Goal: Task Accomplishment & Management: Complete application form

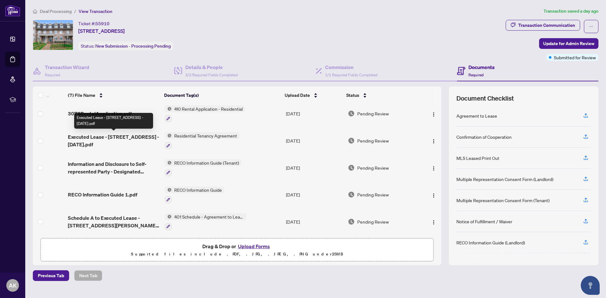
scroll to position [60, 0]
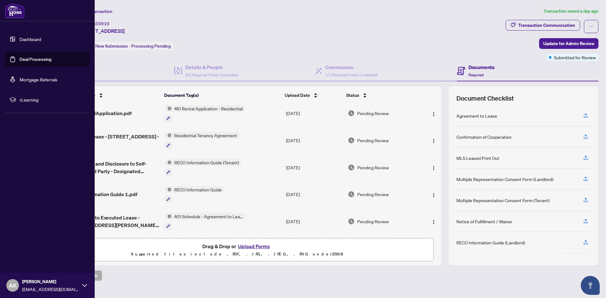
click at [20, 56] on link "Deal Processing" at bounding box center [36, 59] width 32 height 6
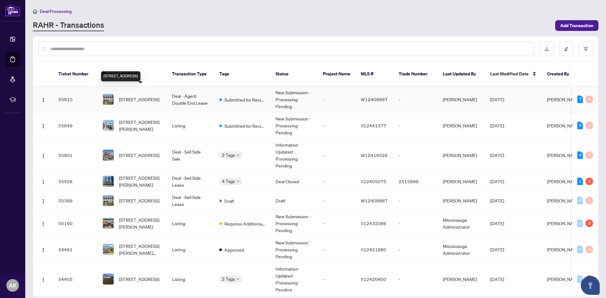
click at [133, 96] on span "[STREET_ADDRESS]" at bounding box center [139, 99] width 40 height 7
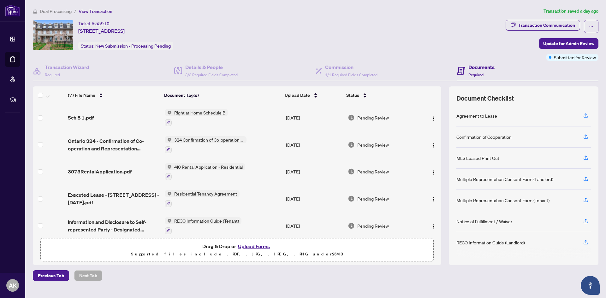
click at [251, 244] on button "Upload Forms" at bounding box center [254, 246] width 36 height 8
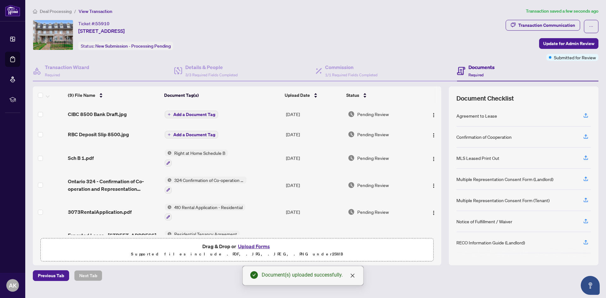
click at [184, 132] on span "Add a Document Tag" at bounding box center [194, 134] width 42 height 4
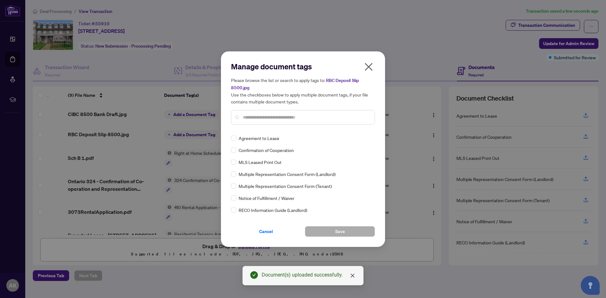
click at [286, 118] on input "text" at bounding box center [306, 117] width 127 height 7
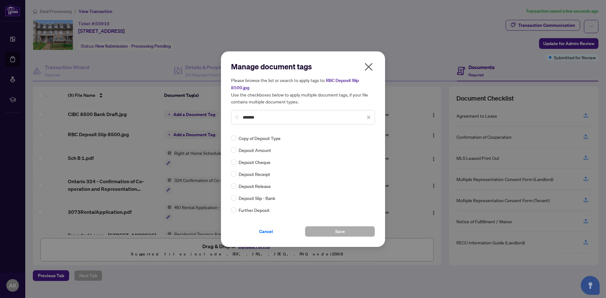
type input "*******"
click at [329, 232] on button "Save" at bounding box center [340, 231] width 70 height 11
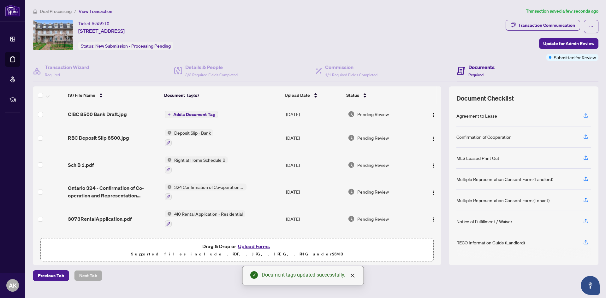
click at [192, 112] on span "Add a Document Tag" at bounding box center [194, 114] width 42 height 4
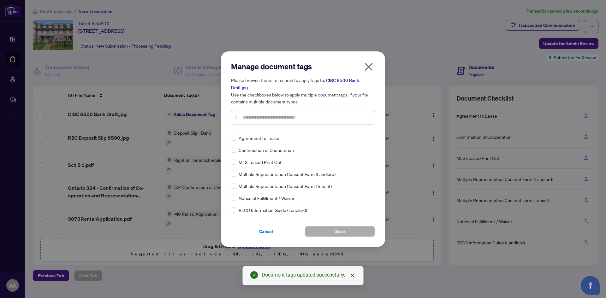
click at [271, 116] on input "text" at bounding box center [306, 117] width 127 height 7
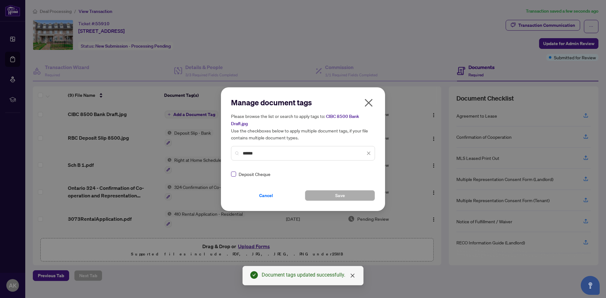
type input "******"
click at [348, 196] on button "Save" at bounding box center [340, 195] width 70 height 11
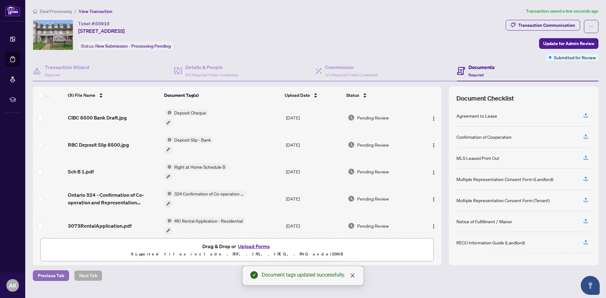
click at [51, 273] on span "Previous Tab" at bounding box center [51, 276] width 26 height 10
type textarea "**********"
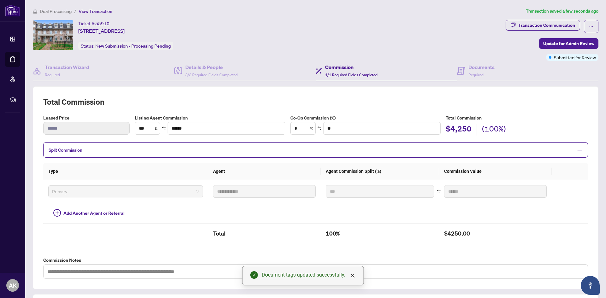
scroll to position [118, 0]
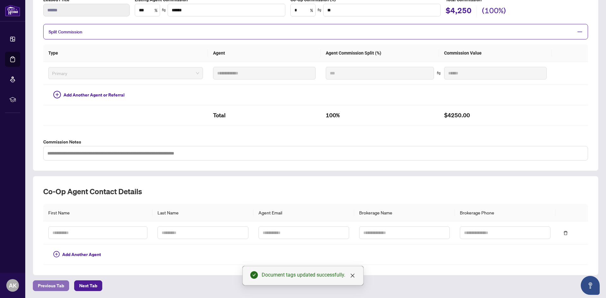
click at [54, 284] on span "Previous Tab" at bounding box center [51, 286] width 26 height 10
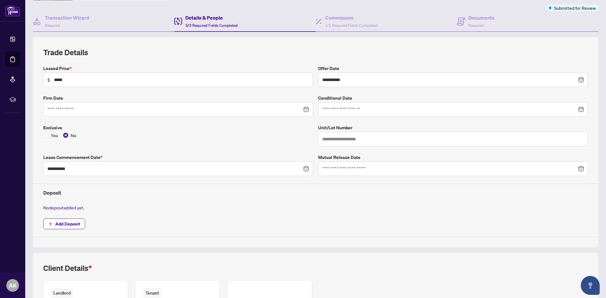
scroll to position [50, 0]
click at [64, 224] on span "Add Deposit" at bounding box center [67, 224] width 25 height 10
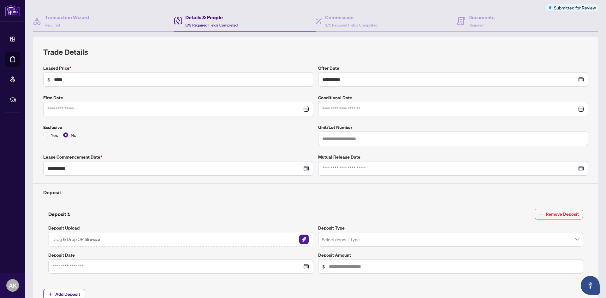
click at [302, 240] on img "button" at bounding box center [303, 239] width 9 height 9
click at [354, 242] on input "search" at bounding box center [447, 240] width 251 height 14
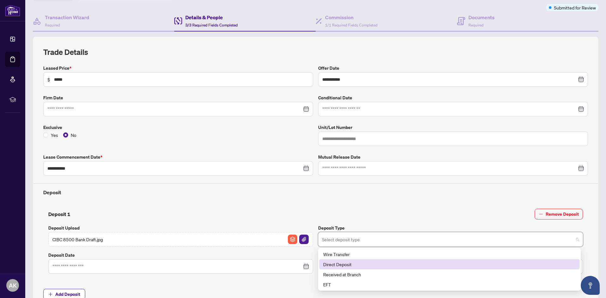
drag, startPoint x: 352, startPoint y: 272, endPoint x: 363, endPoint y: 264, distance: 13.3
click at [363, 264] on div "Wire Transfer Direct Deposit Received at Branch EFT" at bounding box center [449, 269] width 260 height 40
click at [363, 264] on div "Direct Deposit" at bounding box center [449, 264] width 252 height 7
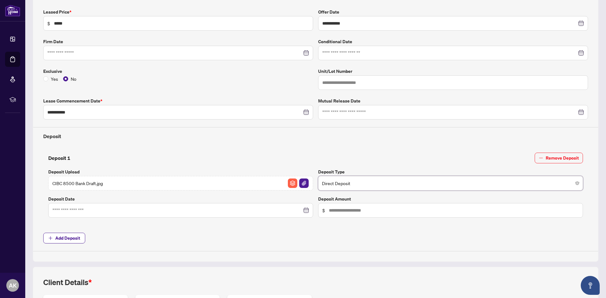
scroll to position [106, 0]
click at [329, 210] on input "text" at bounding box center [454, 210] width 250 height 7
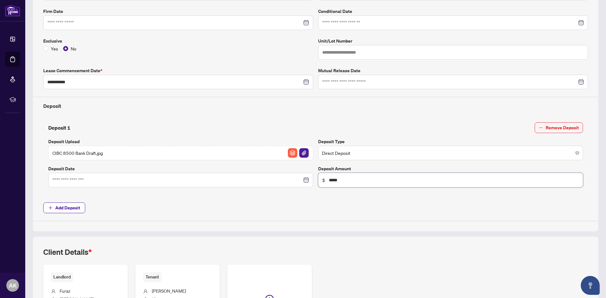
scroll to position [137, 0]
type input "*****"
click at [70, 207] on span "Add Deposit" at bounding box center [67, 207] width 25 height 10
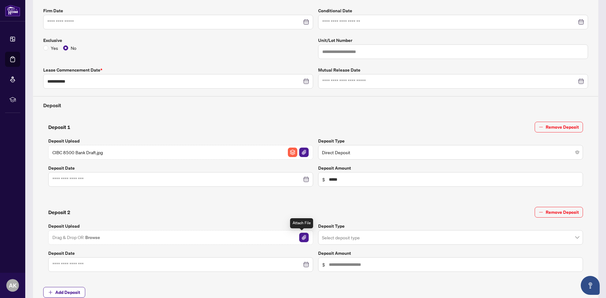
click at [299, 241] on img "button" at bounding box center [303, 237] width 9 height 9
click at [350, 237] on input "search" at bounding box center [447, 239] width 251 height 14
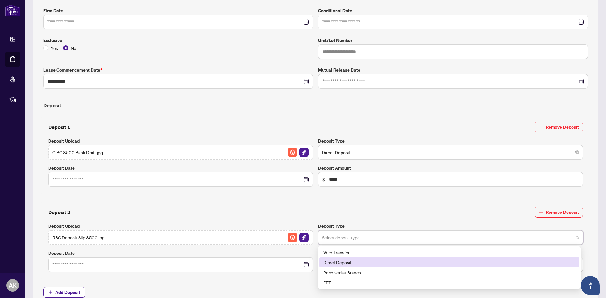
click at [346, 263] on div "Direct Deposit" at bounding box center [449, 262] width 252 height 7
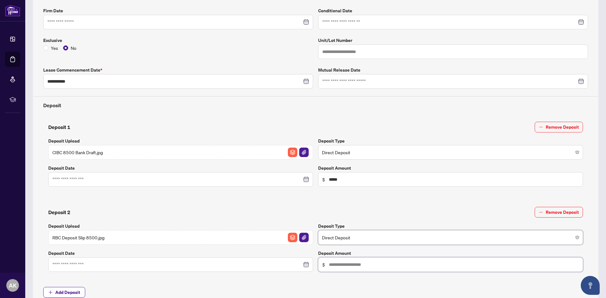
click at [341, 263] on input "text" at bounding box center [454, 264] width 250 height 7
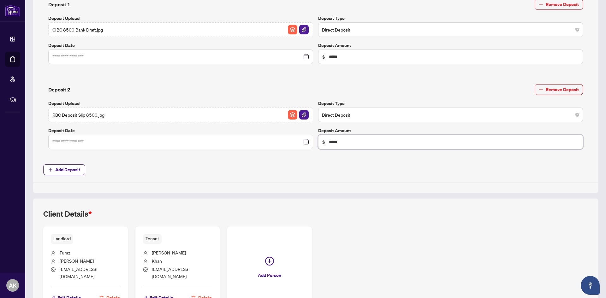
scroll to position [299, 0]
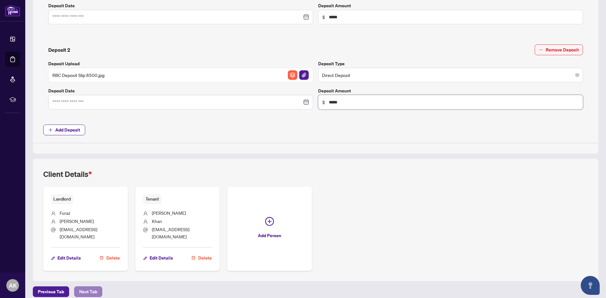
type input "*****"
click at [84, 287] on span "Next Tab" at bounding box center [88, 292] width 18 height 10
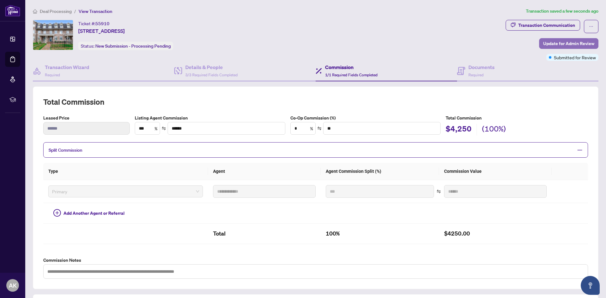
click at [555, 45] on span "Update for Admin Review" at bounding box center [568, 43] width 51 height 10
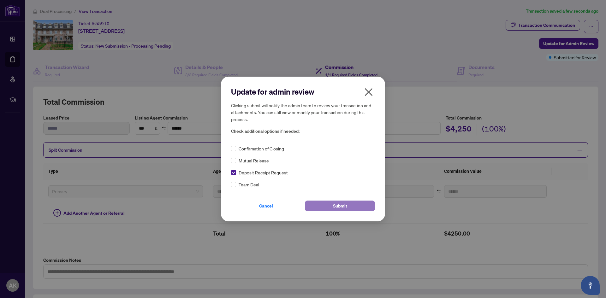
click at [326, 202] on button "Submit" at bounding box center [340, 206] width 70 height 11
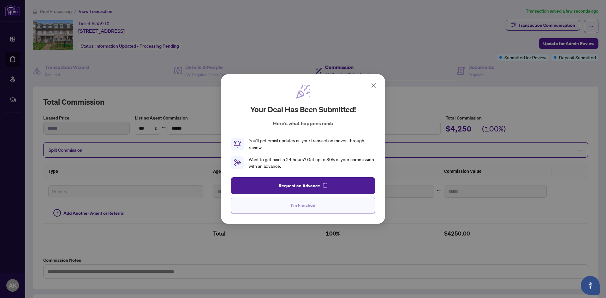
click at [316, 201] on button "I'm Finished" at bounding box center [303, 205] width 144 height 17
